Goal: Book appointment/travel/reservation

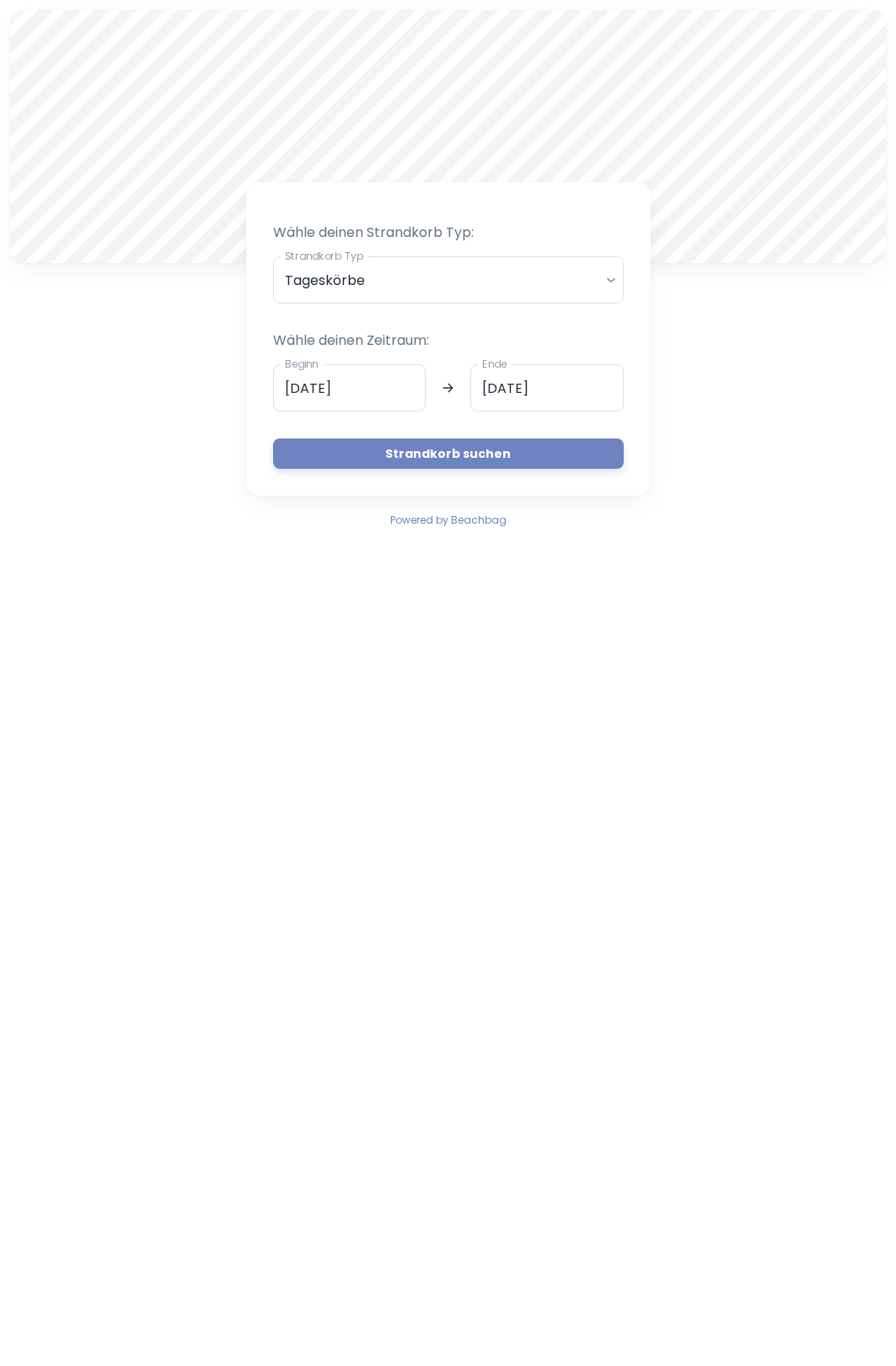
click at [603, 283] on body "A [PERSON_NAME] deinen Strandkorb Typ: Strandkorb Typ Tageskörbe daily Strandko…" at bounding box center [448, 683] width 896 height 1366
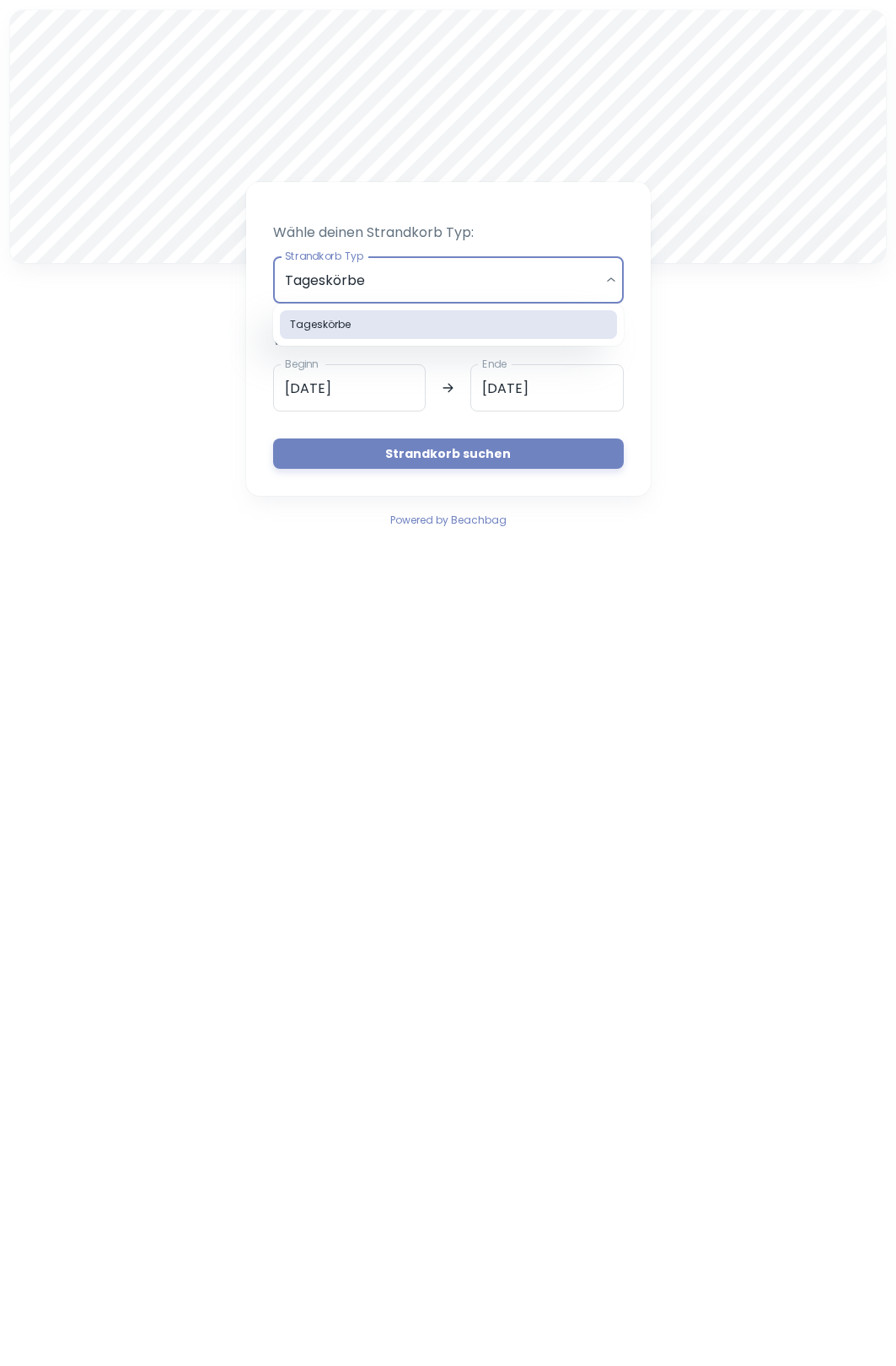
click at [571, 325] on li "Tageskörbe" at bounding box center [448, 324] width 337 height 29
click at [291, 383] on input "[DATE]" at bounding box center [350, 388] width 154 height 47
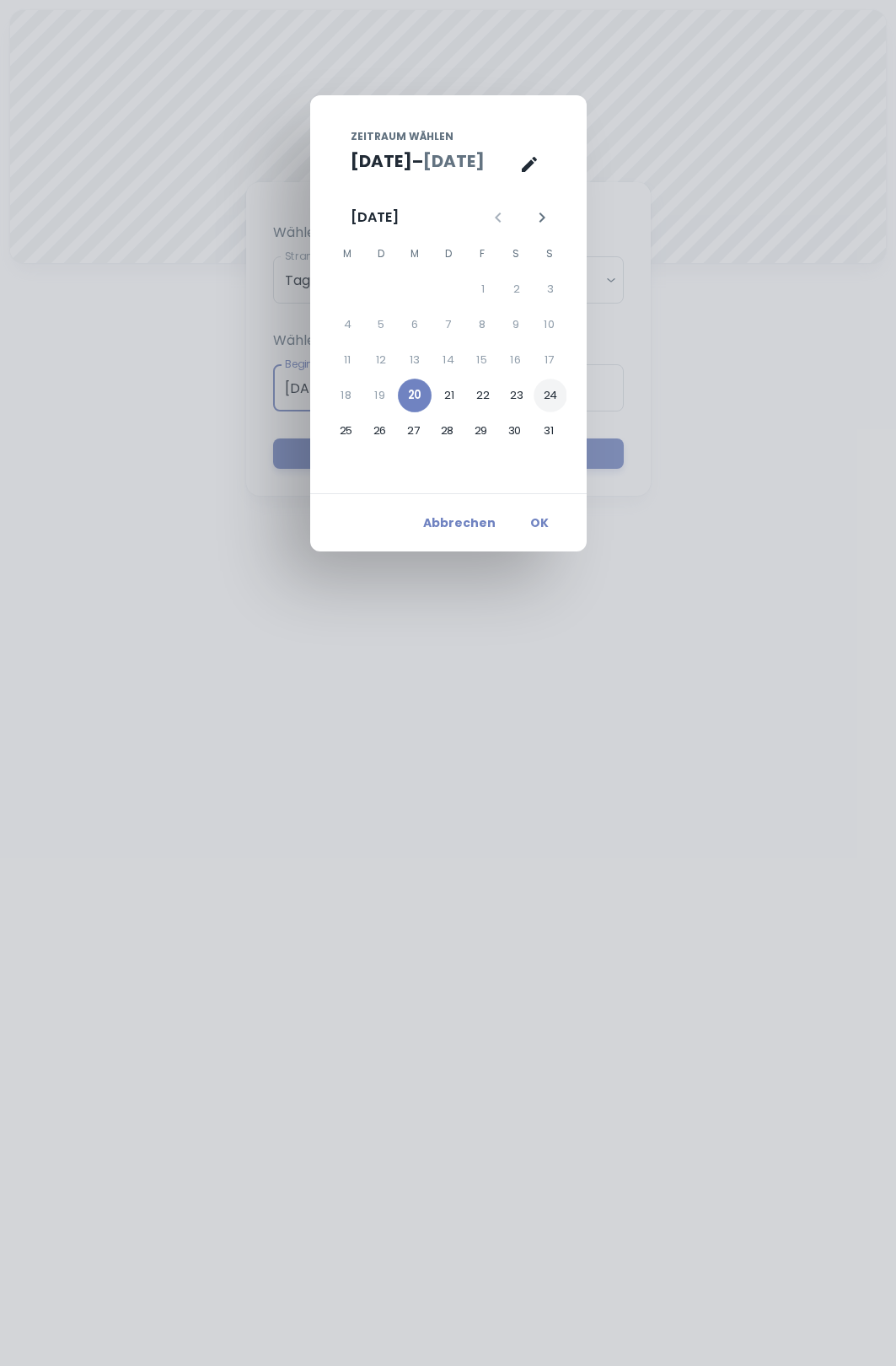
click at [544, 393] on button "24" at bounding box center [550, 394] width 33 height 33
type input "[DATE]"
click at [538, 519] on button "OK" at bounding box center [538, 522] width 54 height 31
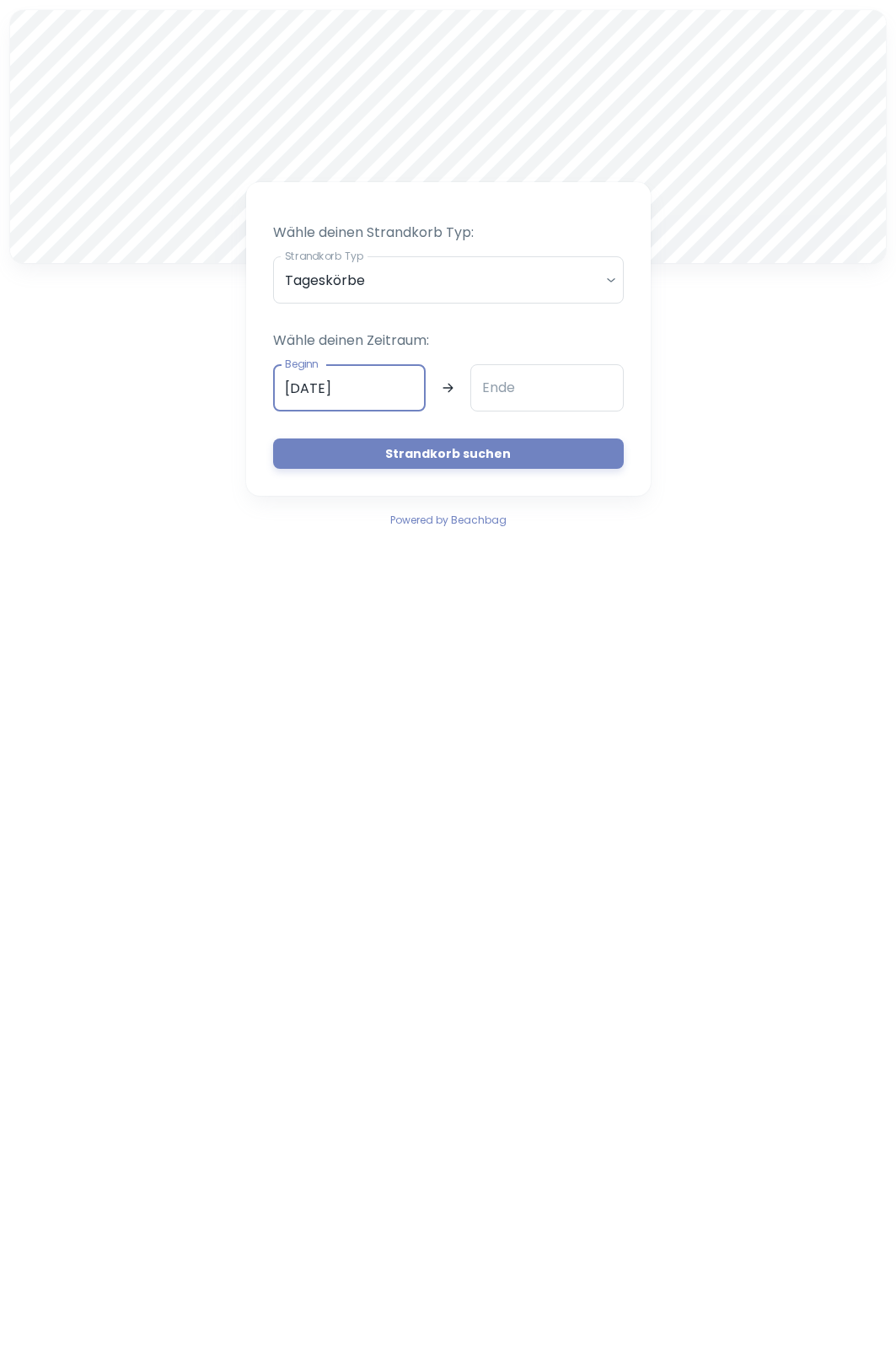
click at [522, 386] on input "Ende" at bounding box center [547, 388] width 154 height 47
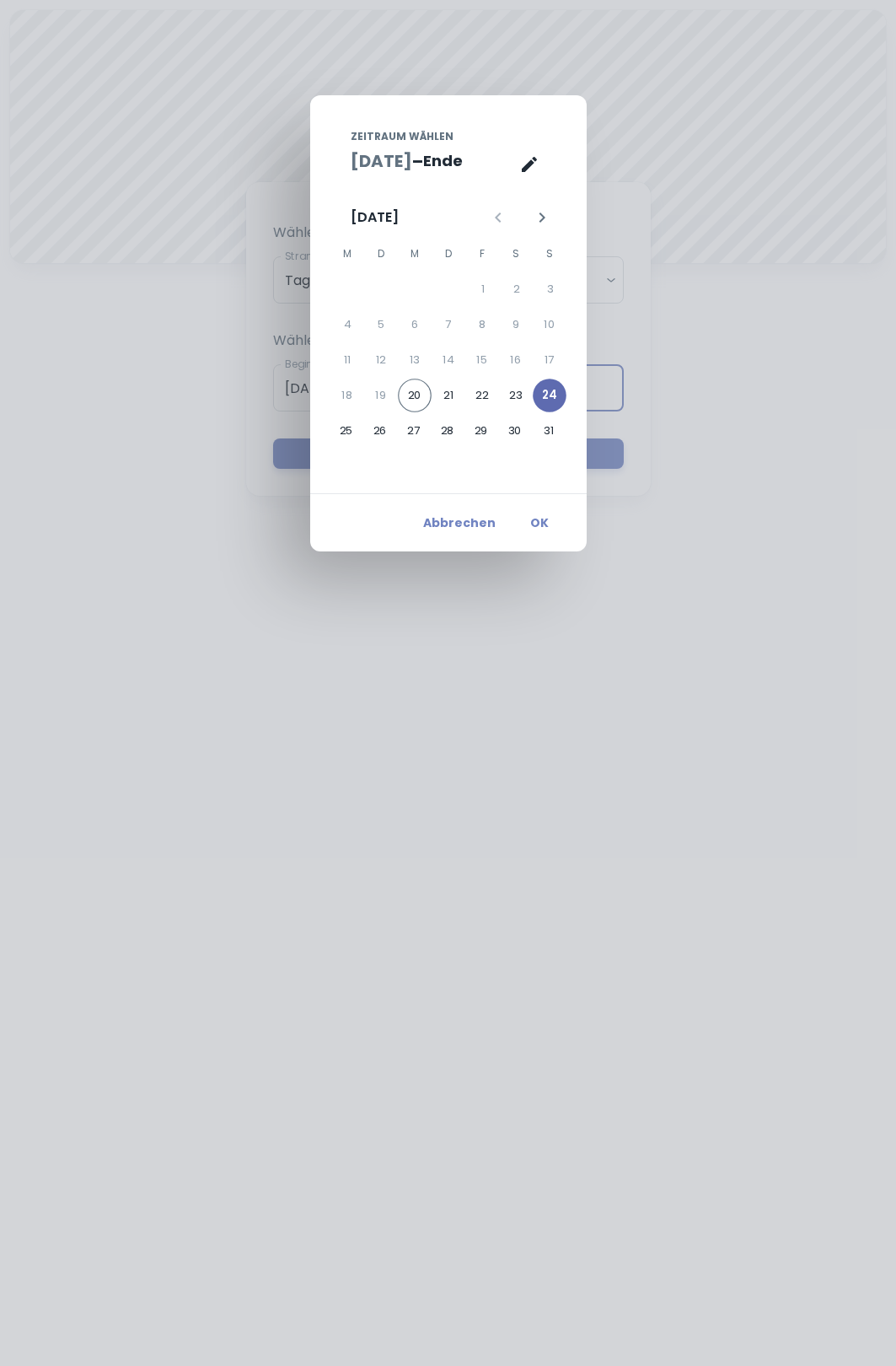
click at [544, 397] on button "24" at bounding box center [549, 394] width 33 height 33
click at [538, 528] on button "OK" at bounding box center [538, 522] width 54 height 31
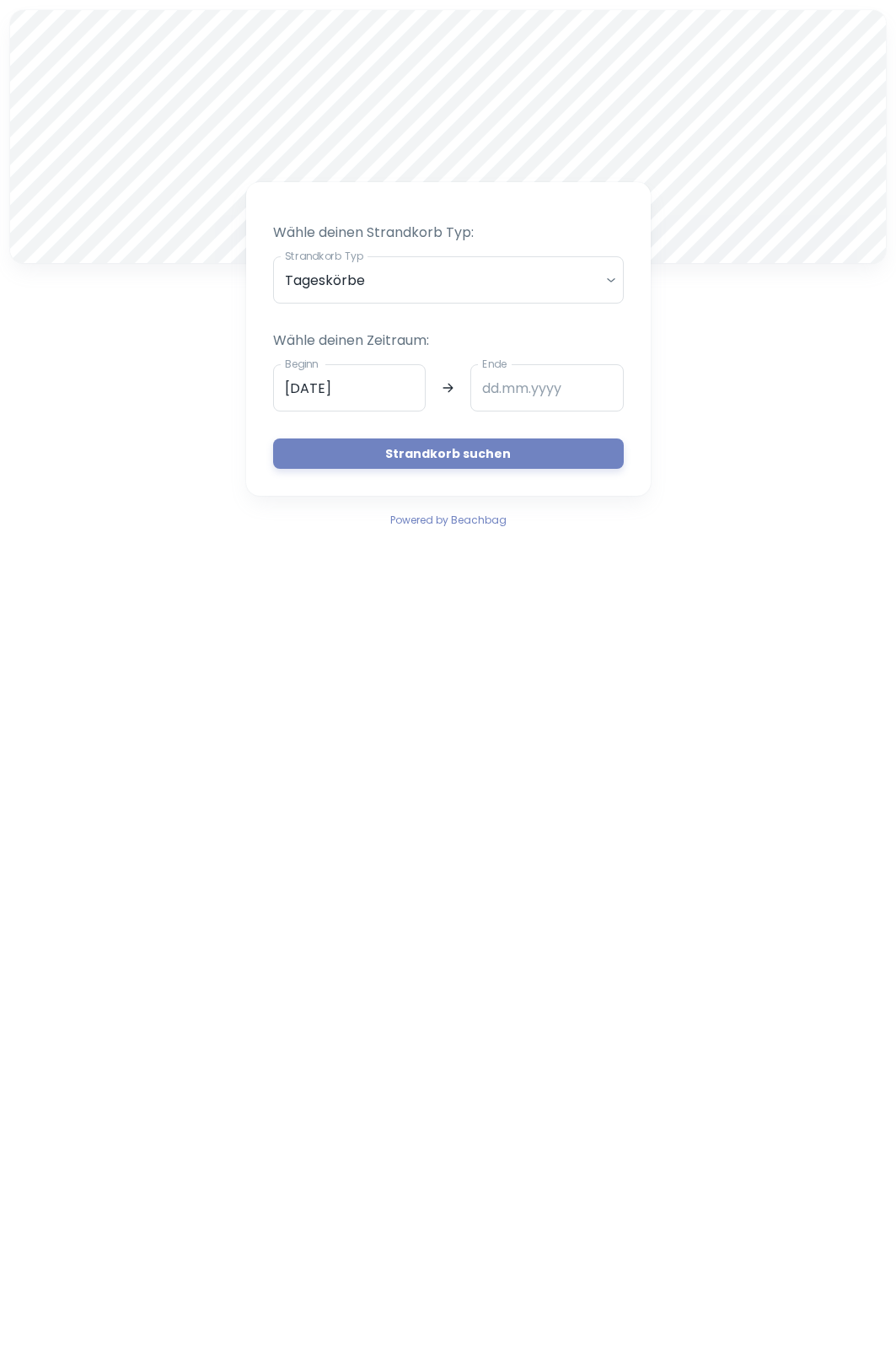
type input "[DATE]"
click at [504, 449] on button "Strandkorb suchen" at bounding box center [448, 453] width 351 height 31
click at [503, 452] on button "Strandkorb suchen" at bounding box center [448, 453] width 351 height 31
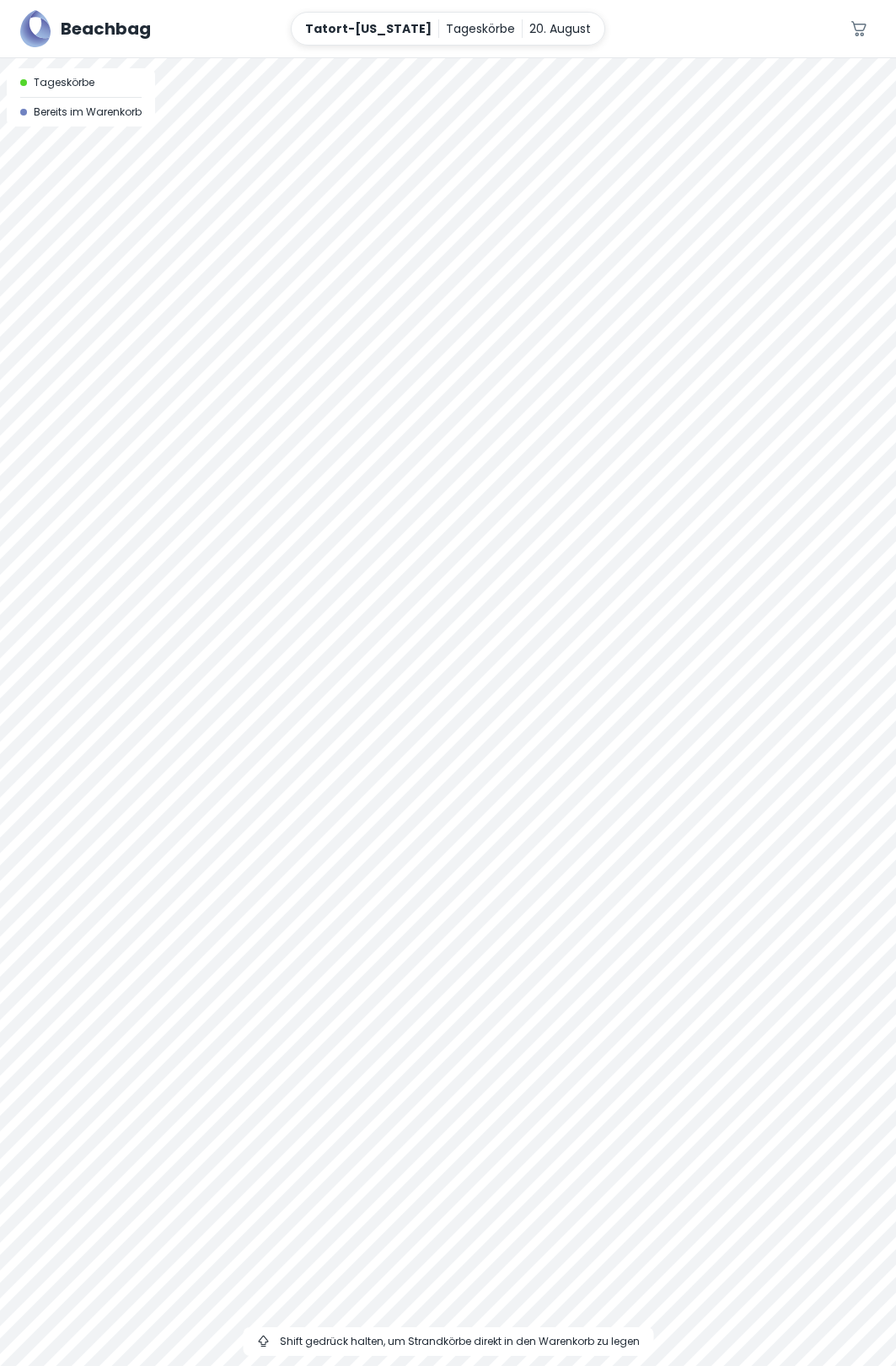
click at [381, 58] on div at bounding box center [448, 58] width 896 height 0
click at [351, 58] on div at bounding box center [448, 58] width 896 height 0
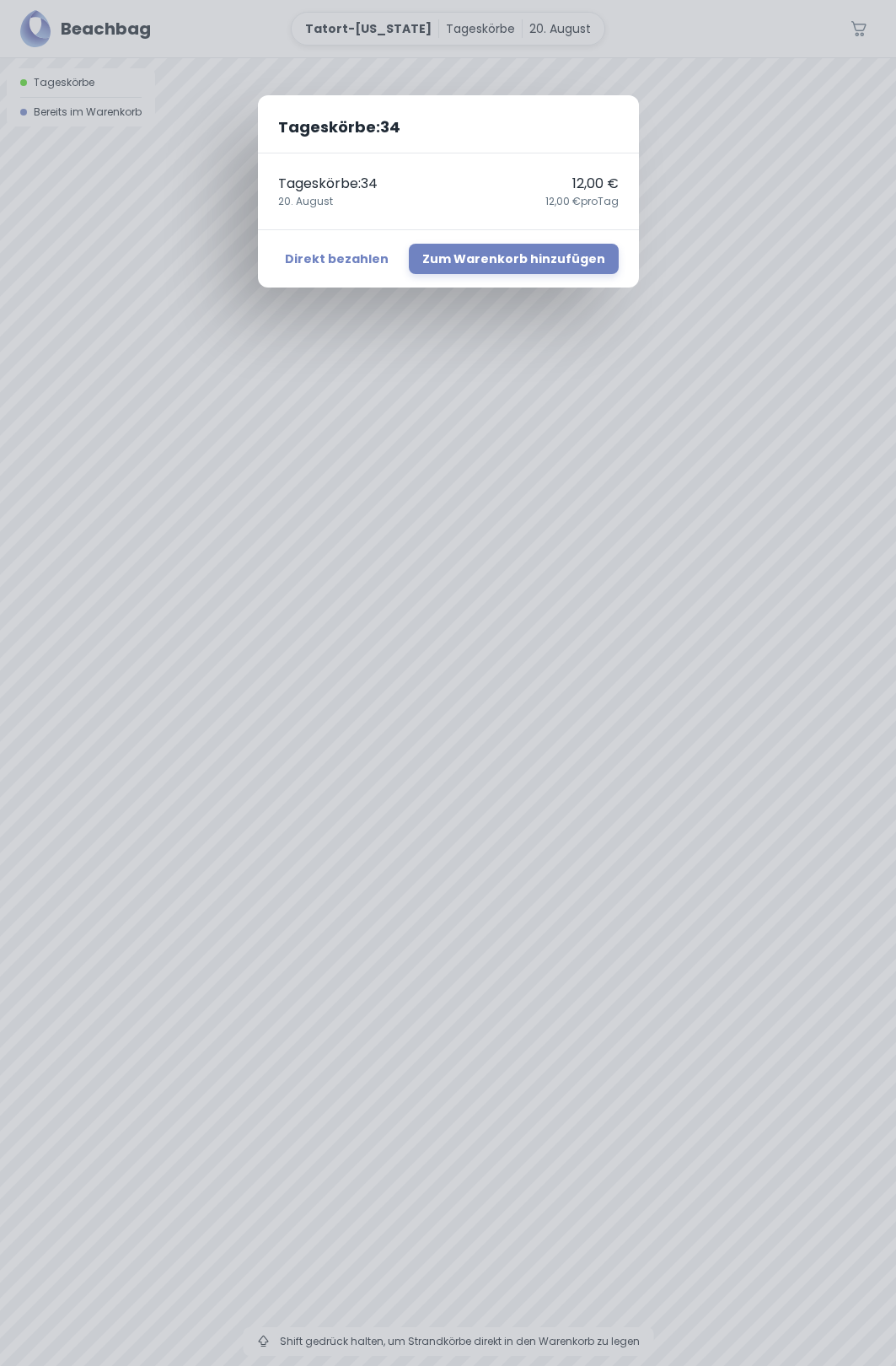
click at [723, 185] on div "Tageskörbe : 34 Tageskörbe : 34 12,00 € [DATE],00 € pro Tag Direkt bezahlen Zum…" at bounding box center [448, 683] width 896 height 1366
